Goal: Navigation & Orientation: Find specific page/section

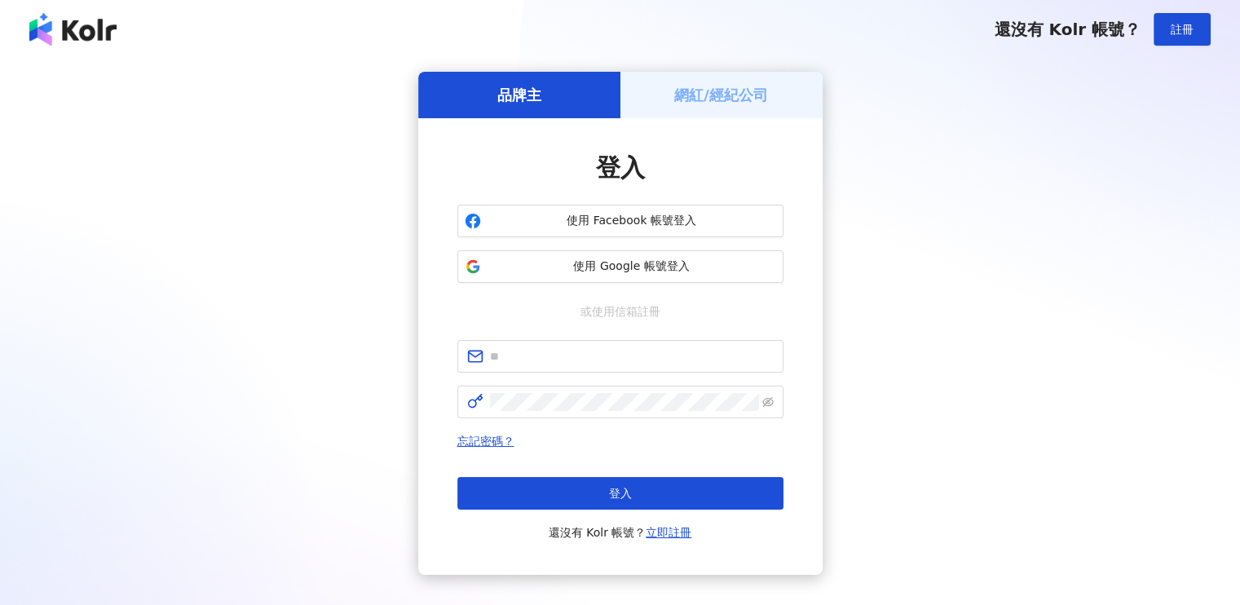
click at [700, 87] on h5 "網紅/經紀公司" at bounding box center [721, 95] width 94 height 20
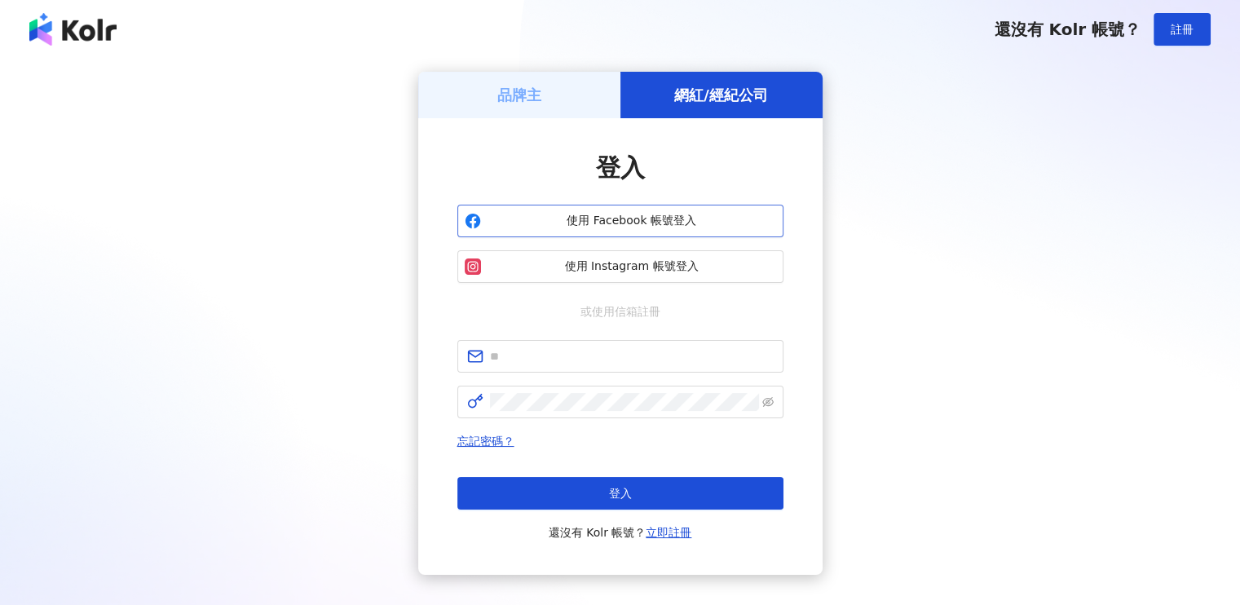
click at [662, 217] on span "使用 Facebook 帳號登入" at bounding box center [632, 221] width 289 height 16
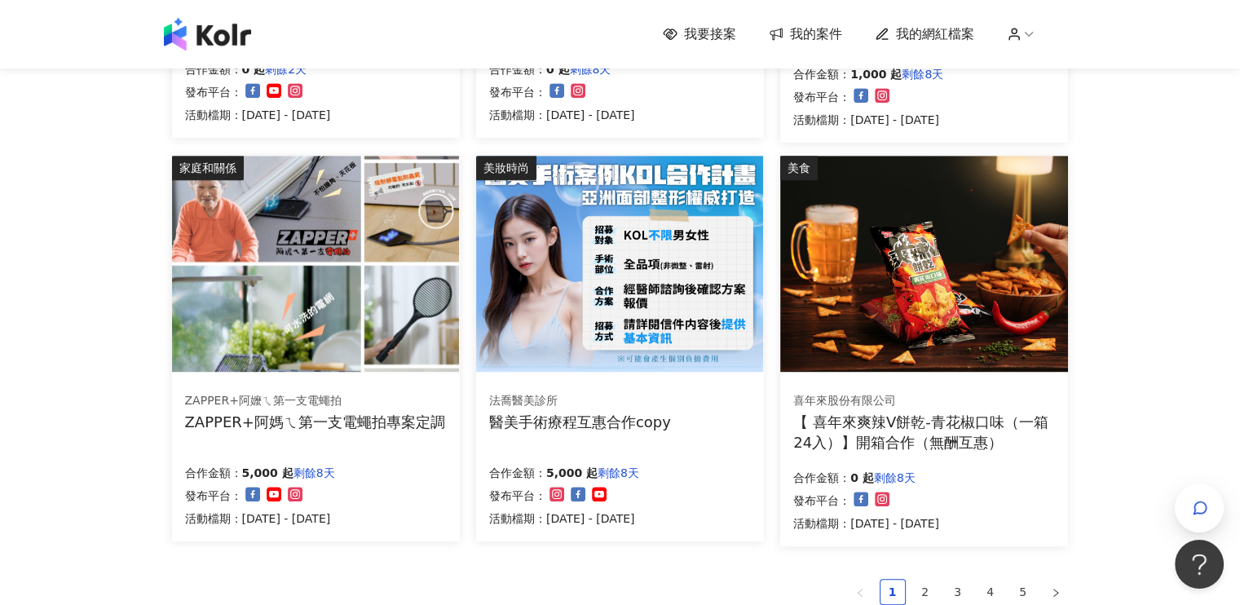
scroll to position [978, 0]
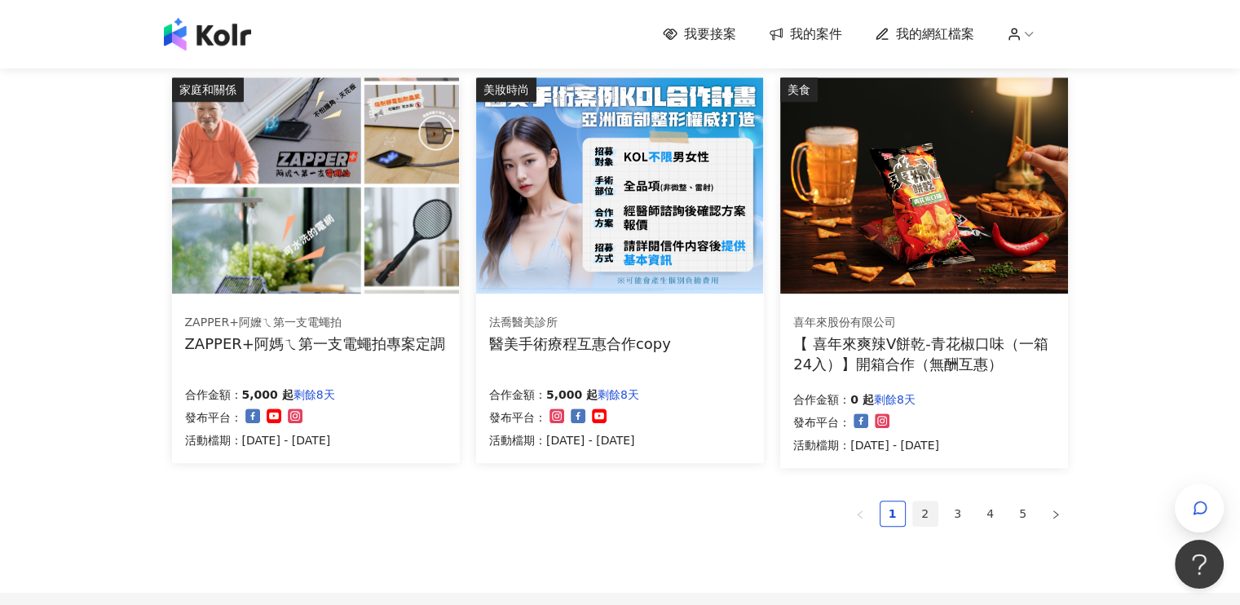
click at [920, 515] on link "2" at bounding box center [925, 513] width 24 height 24
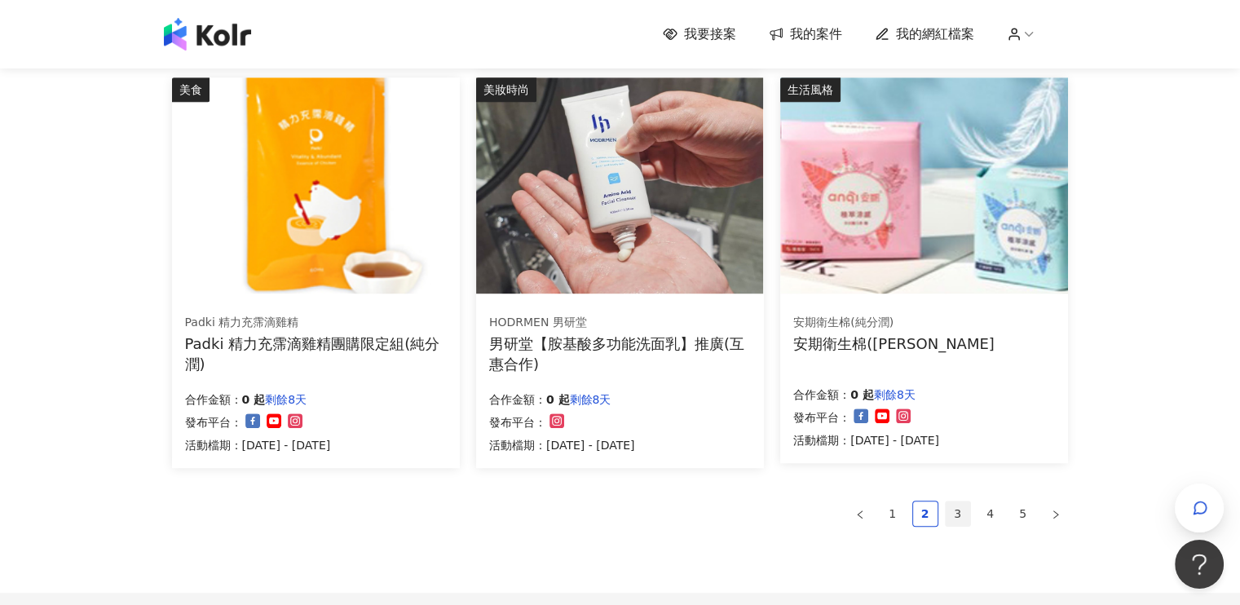
click at [956, 521] on link "3" at bounding box center [958, 513] width 24 height 24
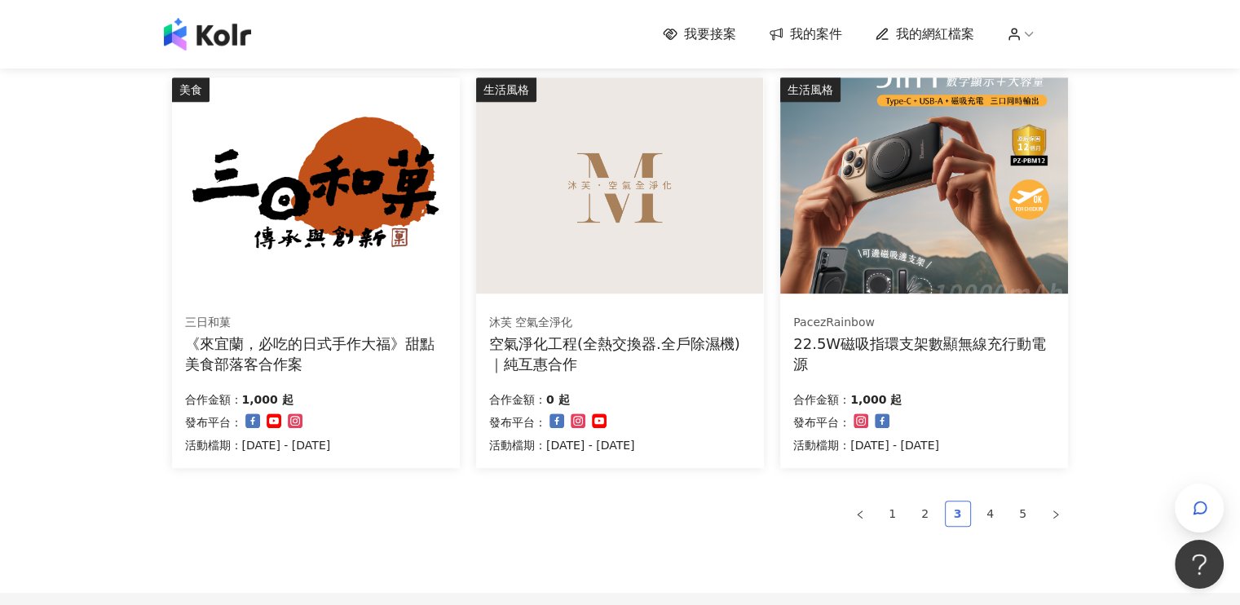
scroll to position [1146, 0]
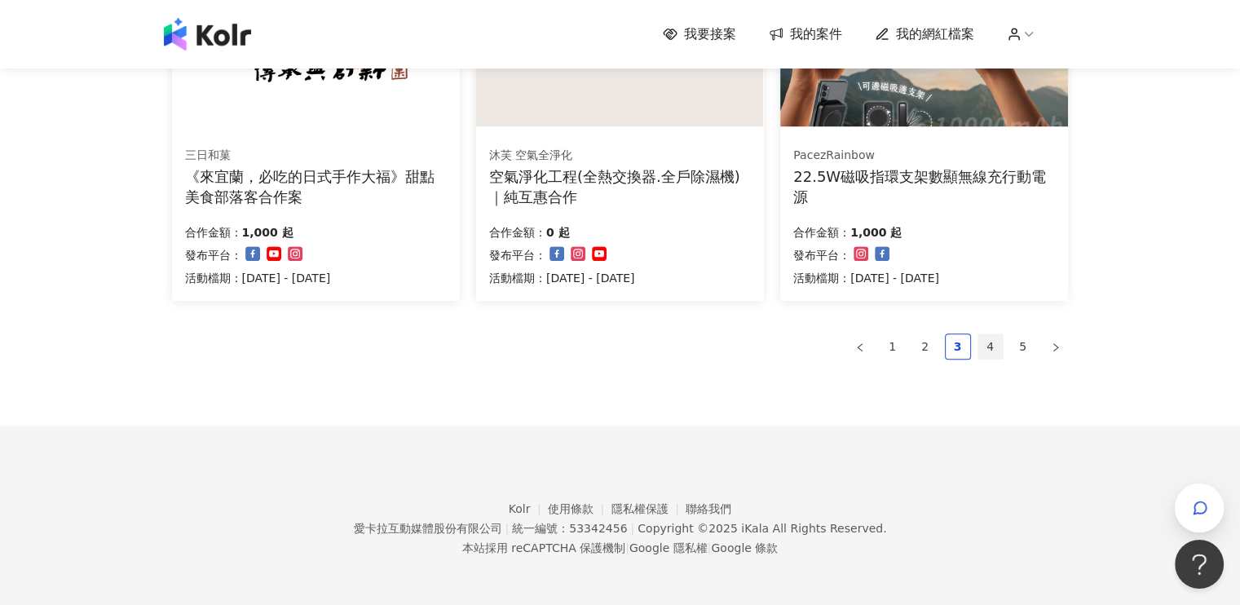
click at [988, 350] on link "4" at bounding box center [990, 346] width 24 height 24
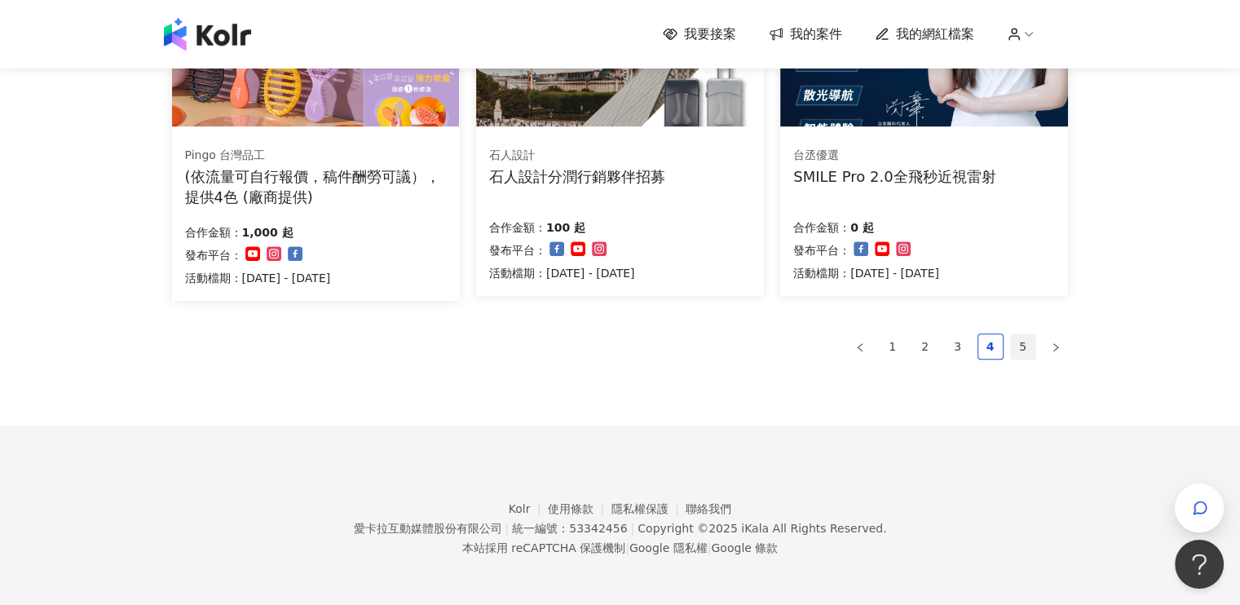
click at [1022, 347] on link "5" at bounding box center [1023, 346] width 24 height 24
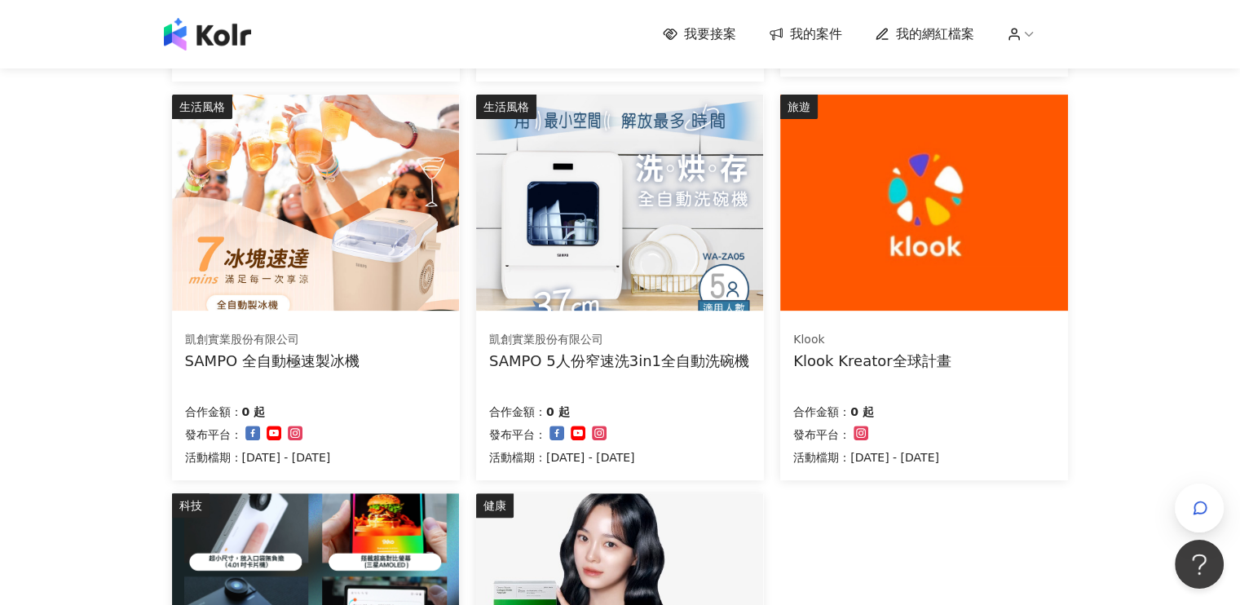
scroll to position [652, 0]
